Goal: Find specific page/section: Find specific page/section

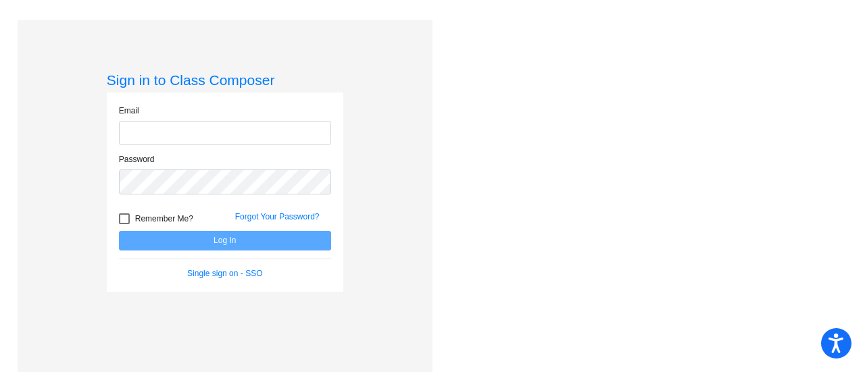
type input "[EMAIL_ADDRESS][DOMAIN_NAME]"
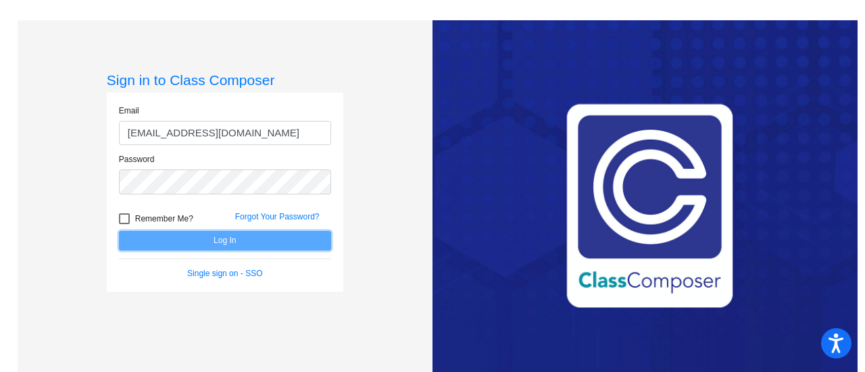
click at [246, 243] on button "Log In" at bounding box center [225, 241] width 212 height 20
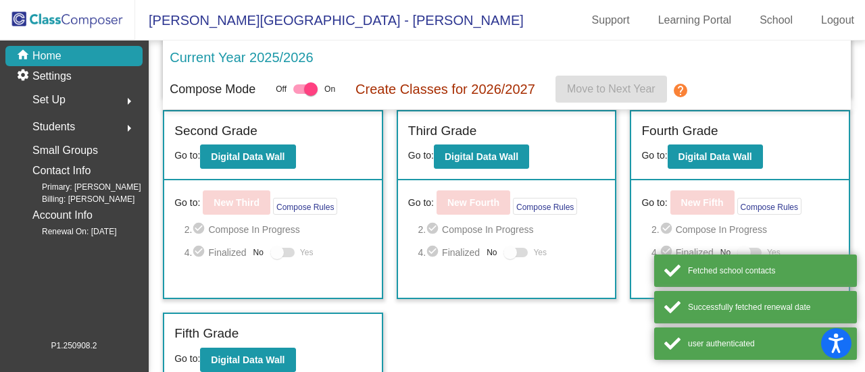
scroll to position [244, 0]
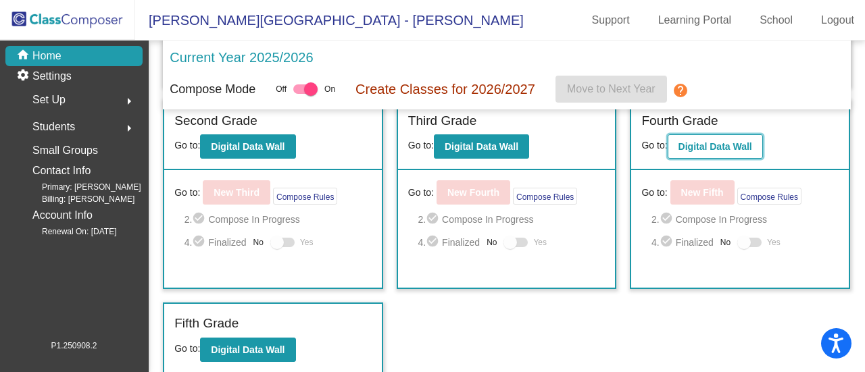
click at [734, 147] on b "Digital Data Wall" at bounding box center [715, 146] width 74 height 11
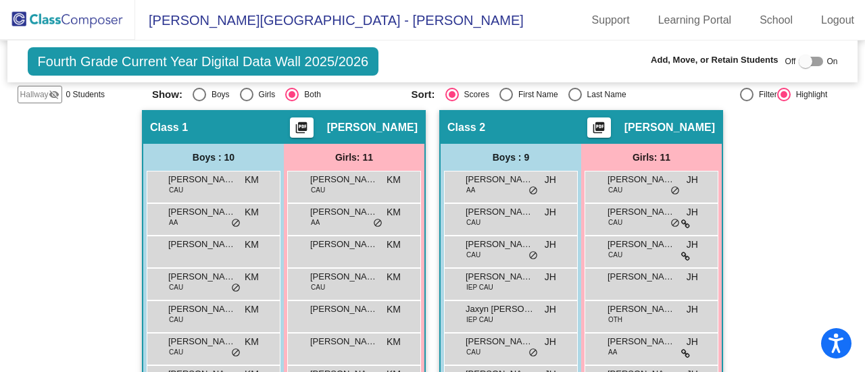
scroll to position [270, 0]
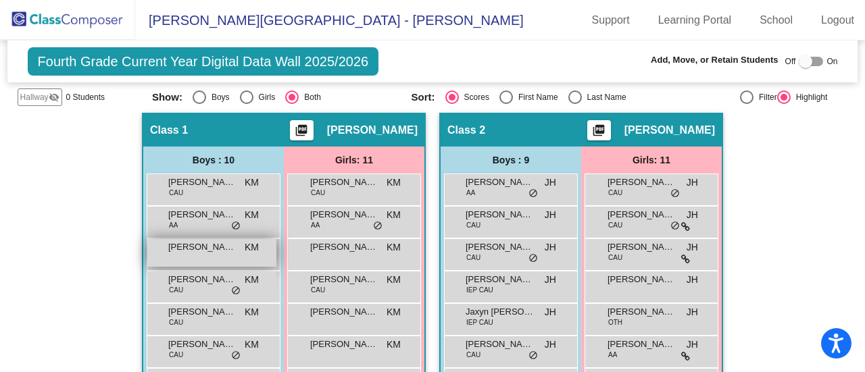
click at [202, 241] on span "[PERSON_NAME]" at bounding box center [202, 248] width 68 height 14
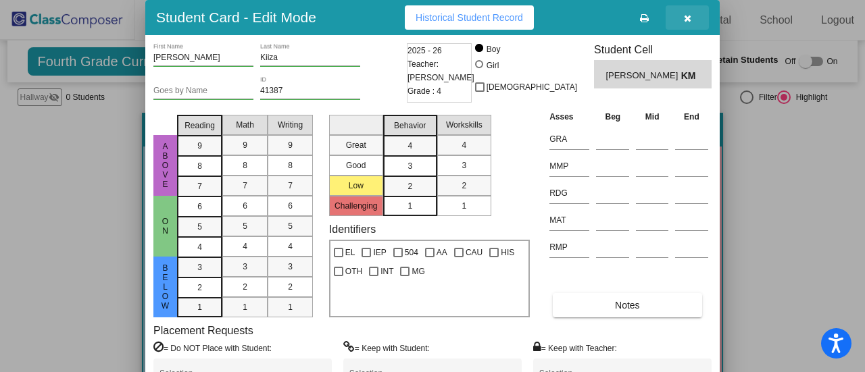
click at [687, 16] on icon "button" at bounding box center [687, 18] width 7 height 9
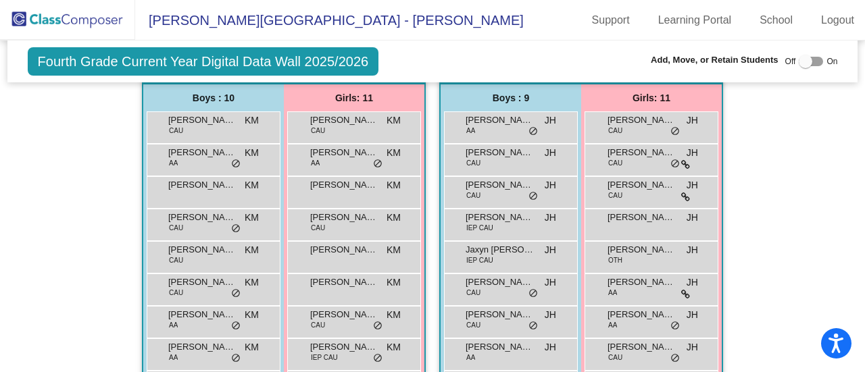
scroll to position [405, 0]
